Goal: Navigation & Orientation: Find specific page/section

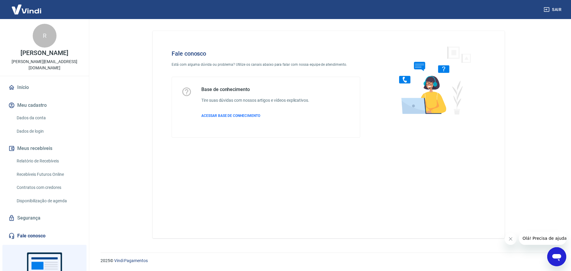
click at [22, 89] on link "Início" at bounding box center [44, 87] width 75 height 13
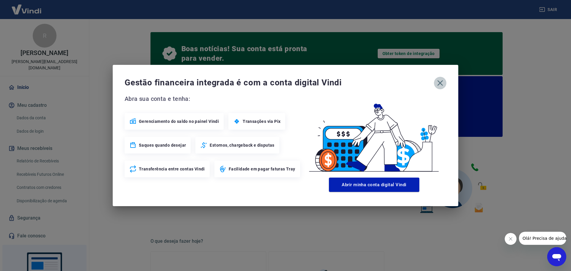
click at [442, 85] on icon "button" at bounding box center [441, 83] width 10 height 10
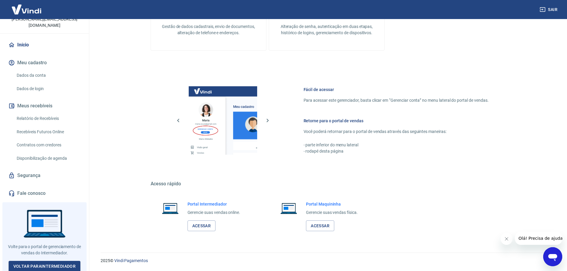
scroll to position [43, 0]
click at [57, 262] on link "Voltar para Intermediador" at bounding box center [45, 265] width 72 height 11
